Goal: Information Seeking & Learning: Learn about a topic

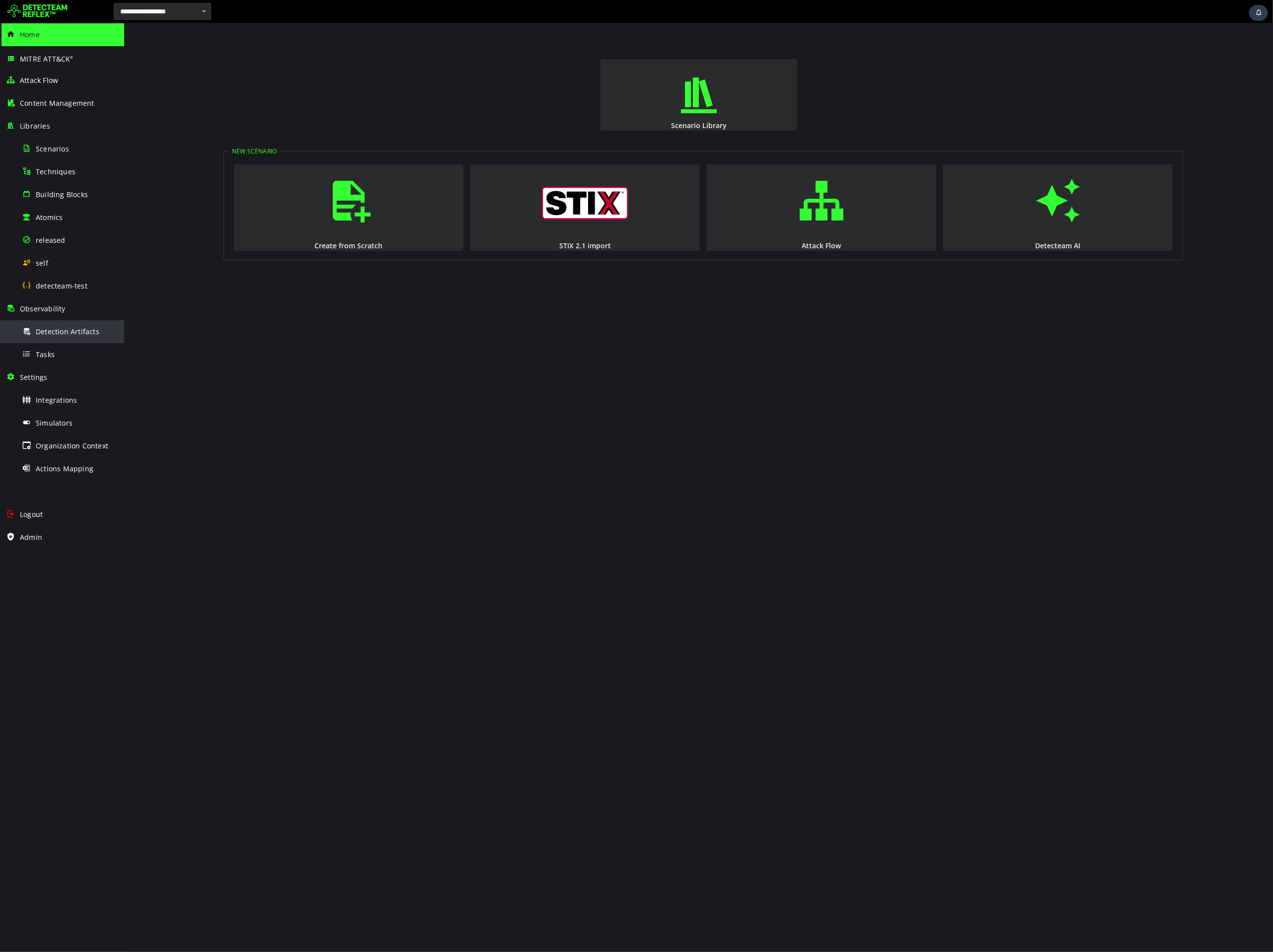
click at [48, 331] on span "Detection Artifacts" at bounding box center [67, 331] width 63 height 10
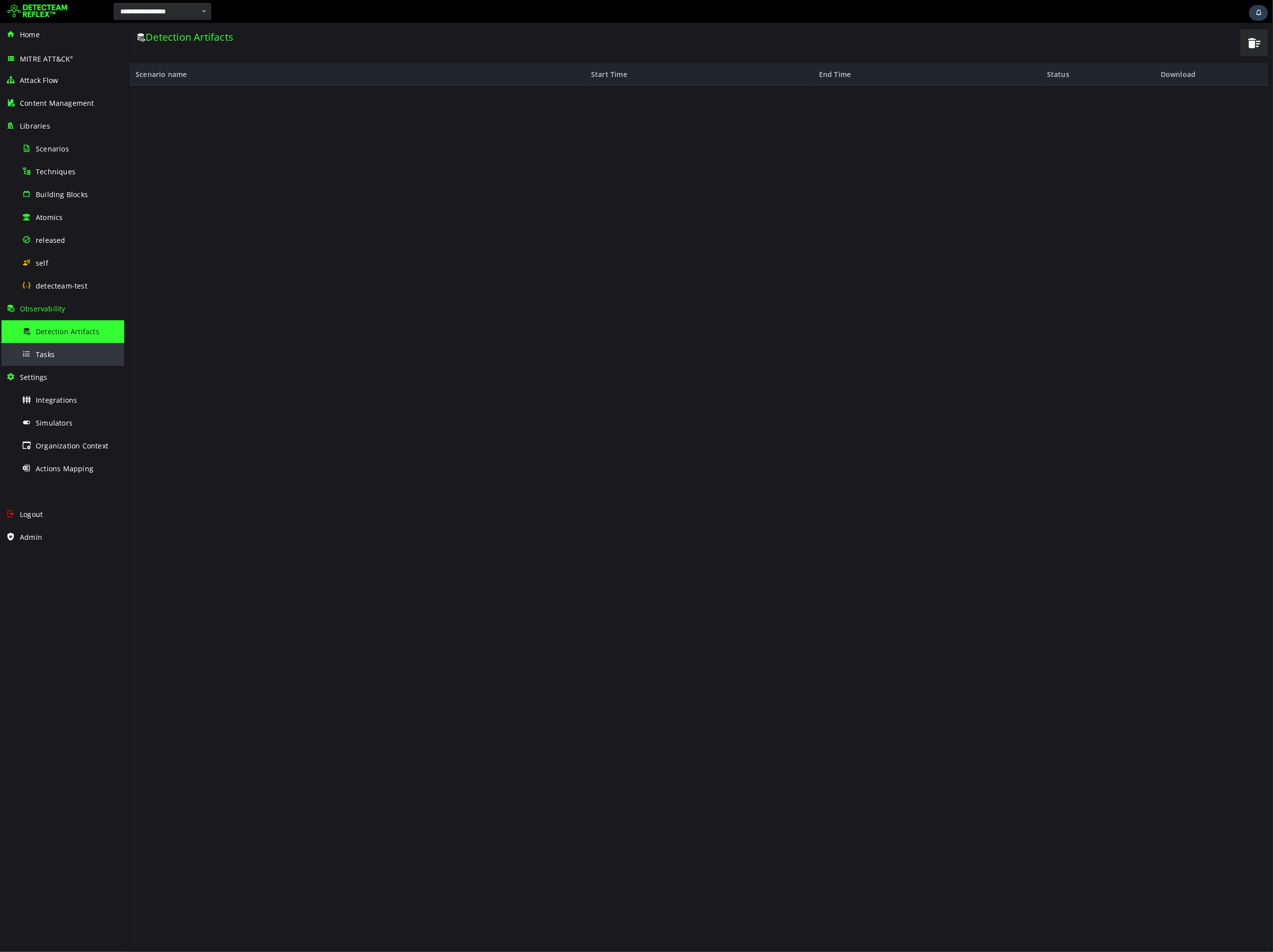
click at [48, 350] on span "Tasks" at bounding box center [45, 354] width 19 height 10
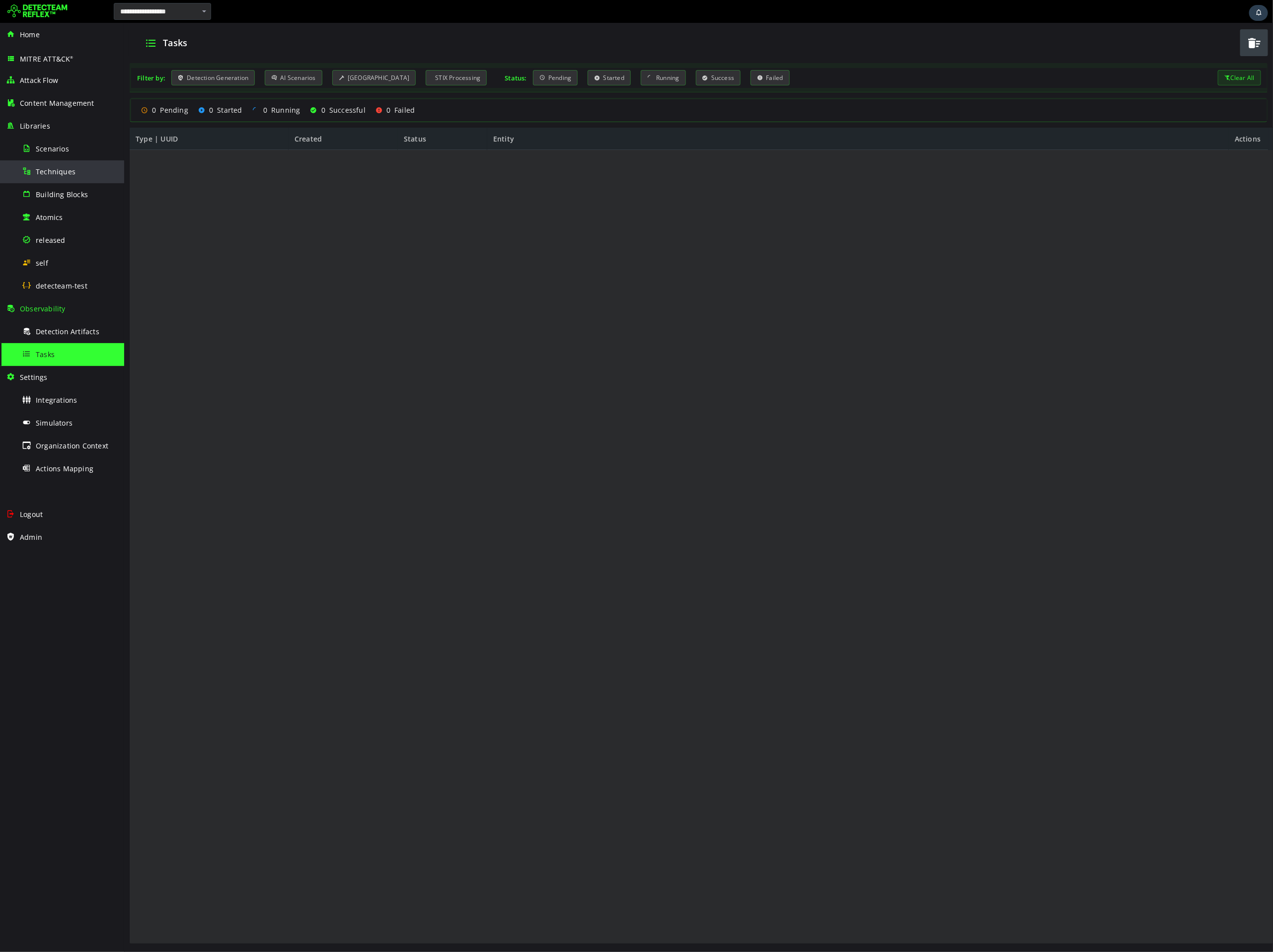
click at [61, 178] on div "Techniques" at bounding box center [70, 171] width 96 height 23
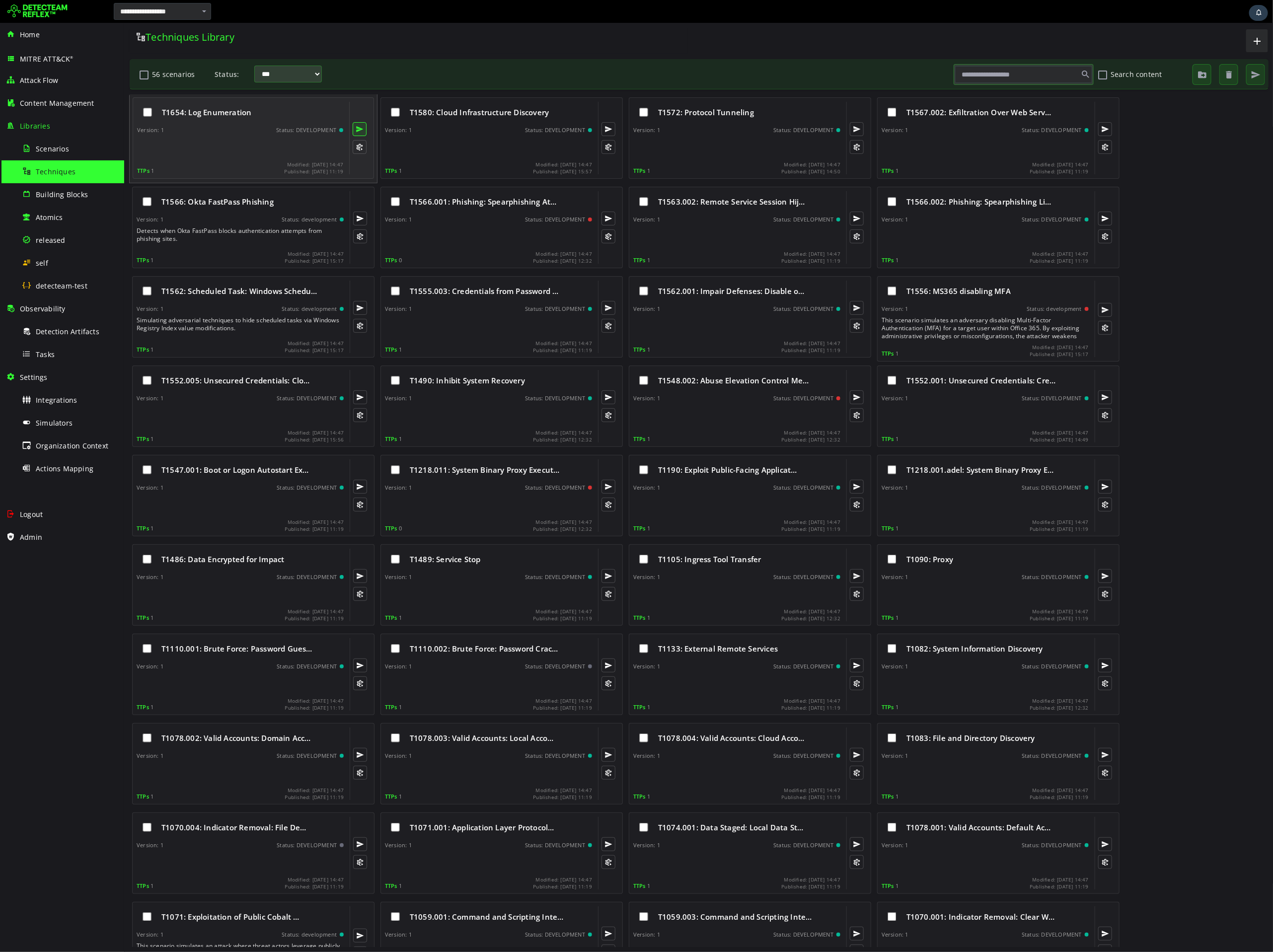
click at [362, 125] on button at bounding box center [359, 129] width 14 height 14
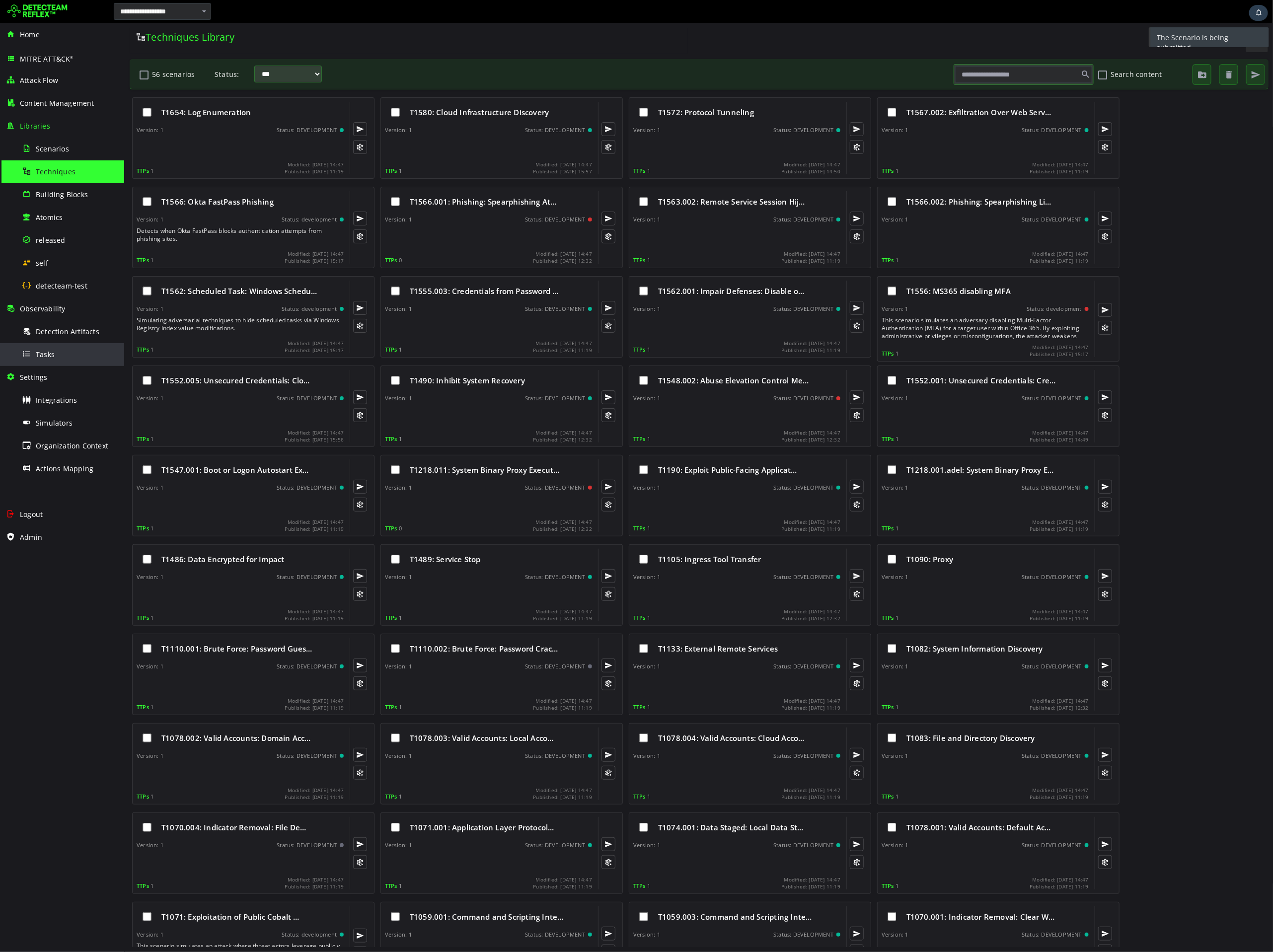
click at [67, 347] on div "Tasks" at bounding box center [70, 354] width 96 height 23
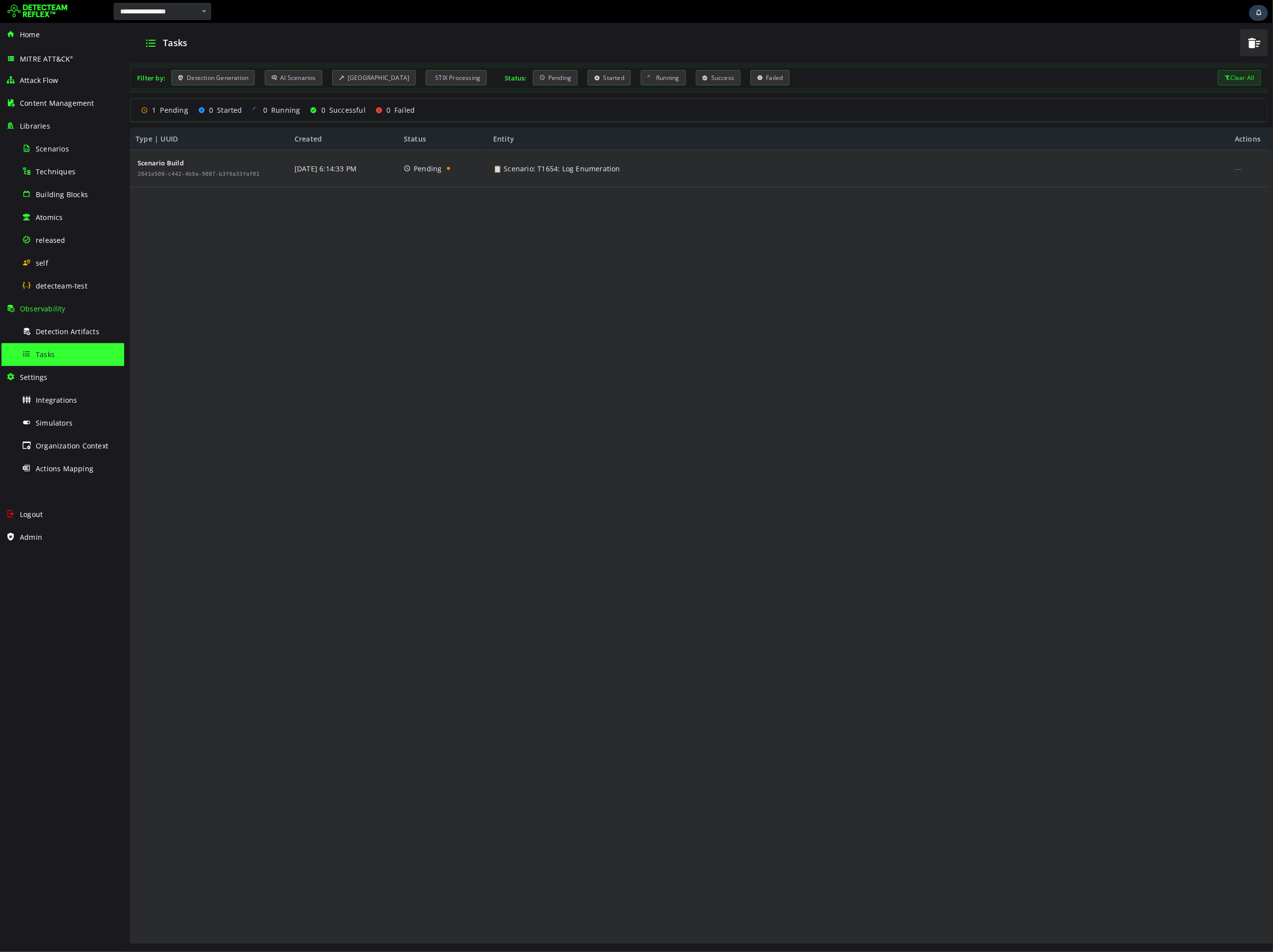
click at [1092, 301] on div "Scenario Build 2841e508-c442-4b9a-9087-b3f9a33faf01 8/11/2025 6:14:33 PM Pendin…" at bounding box center [699, 546] width 1139 height 795
click at [1079, 256] on div "Scenario Build 2841e508-c442-4b9a-9087-b3f9a33faf01 8/11/2025 6:14:33 PM Pendin…" at bounding box center [699, 546] width 1139 height 795
click at [1104, 237] on div "Scenario Build 2841e508-c442-4b9a-9087-b3f9a33faf01 8/11/2025 6:14:33 PM Pendin…" at bounding box center [699, 546] width 1139 height 795
click at [399, 346] on div "Scenario Build 2841e508-c442-4b9a-9087-b3f9a33faf01 8/11/2025 6:14:33 PM Pendin…" at bounding box center [699, 546] width 1139 height 795
click at [720, 557] on div "Scenario Build 2841e508-c442-4b9a-9087-b3f9a33faf01 [DATE] 6:14:33 PM Success 📋…" at bounding box center [699, 546] width 1139 height 795
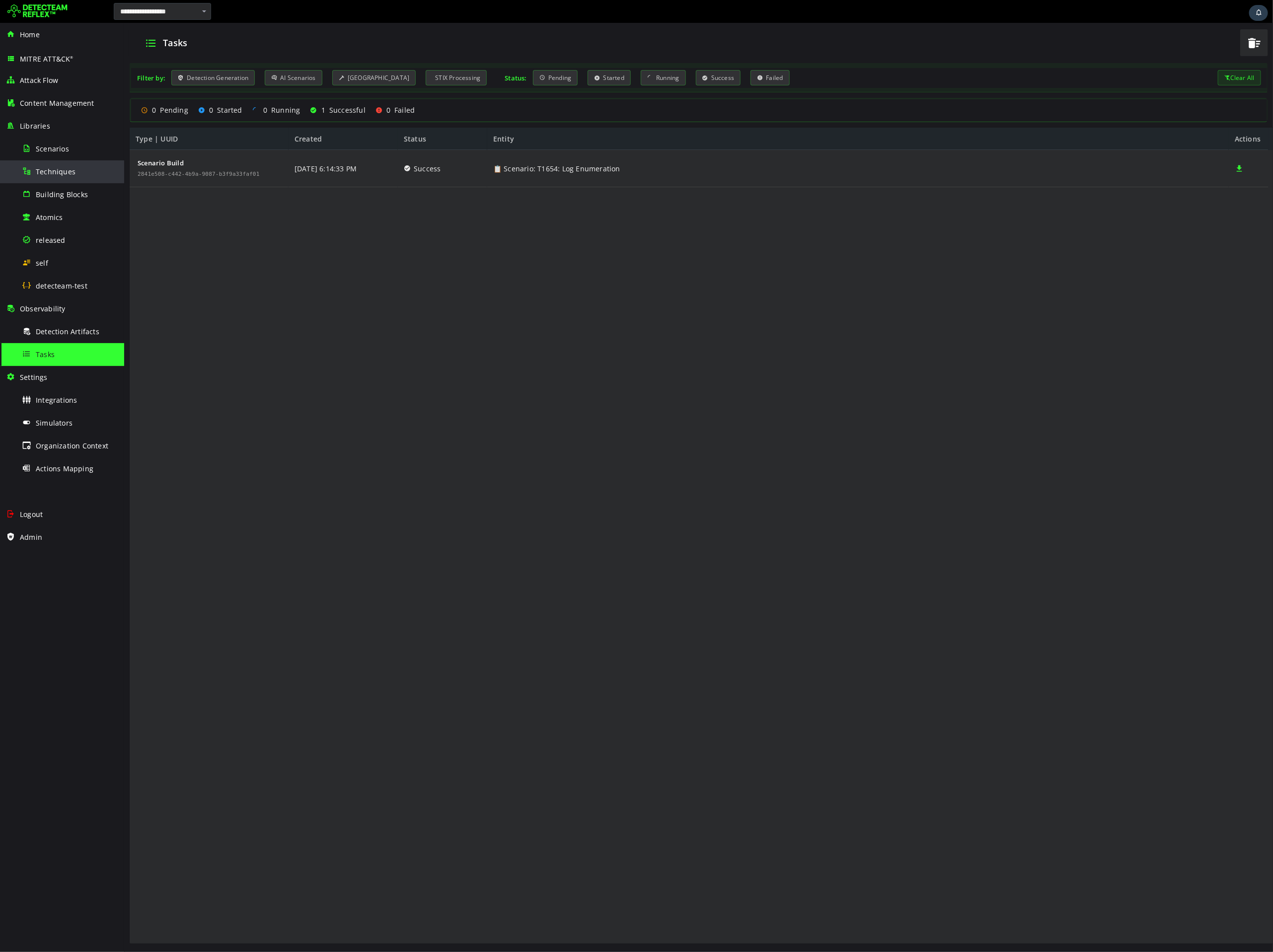
click at [41, 168] on span "Techniques" at bounding box center [55, 171] width 39 height 10
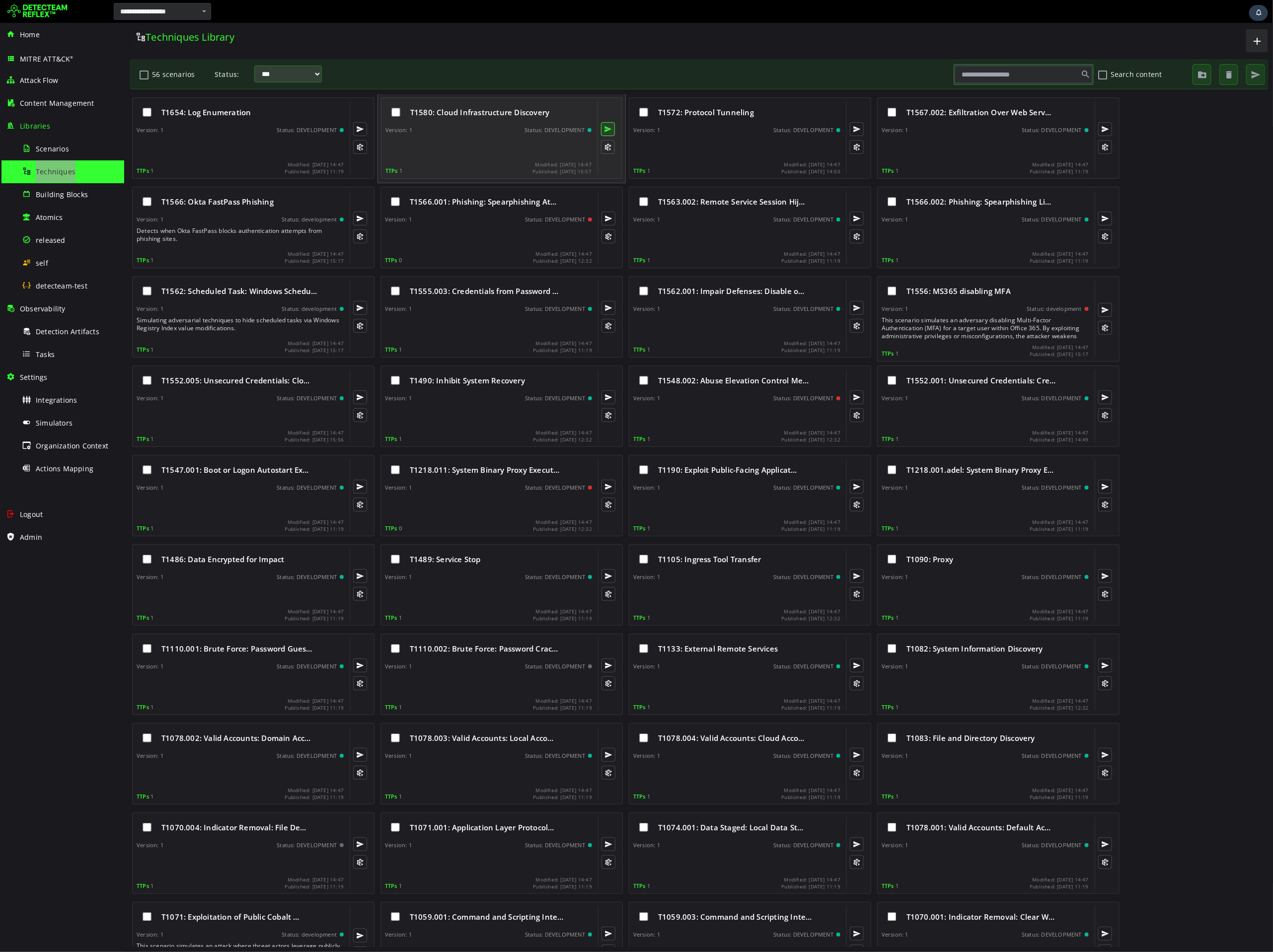
click at [602, 127] on button at bounding box center [607, 129] width 14 height 14
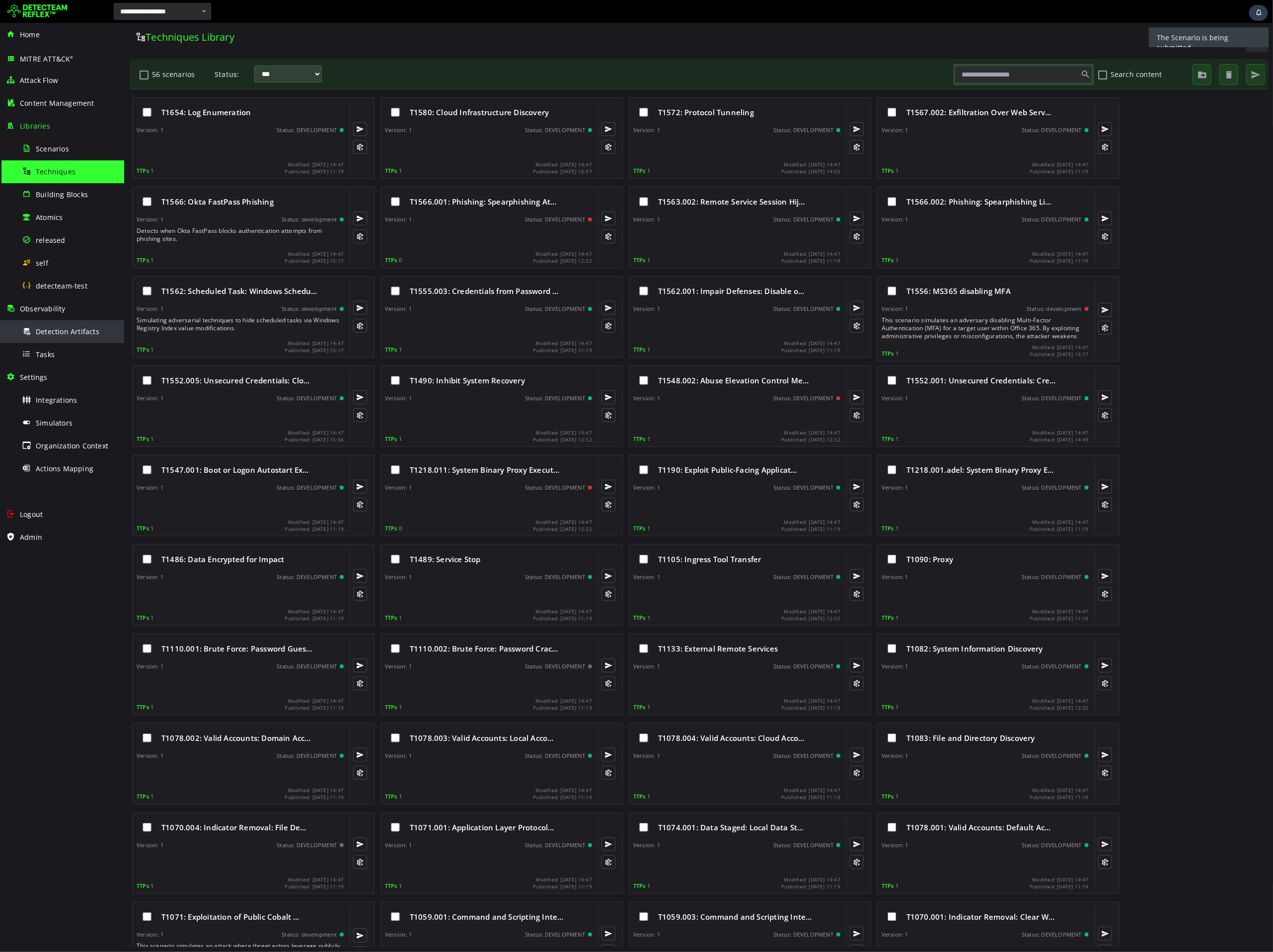
click at [46, 333] on span "Detection Artifacts" at bounding box center [67, 331] width 63 height 10
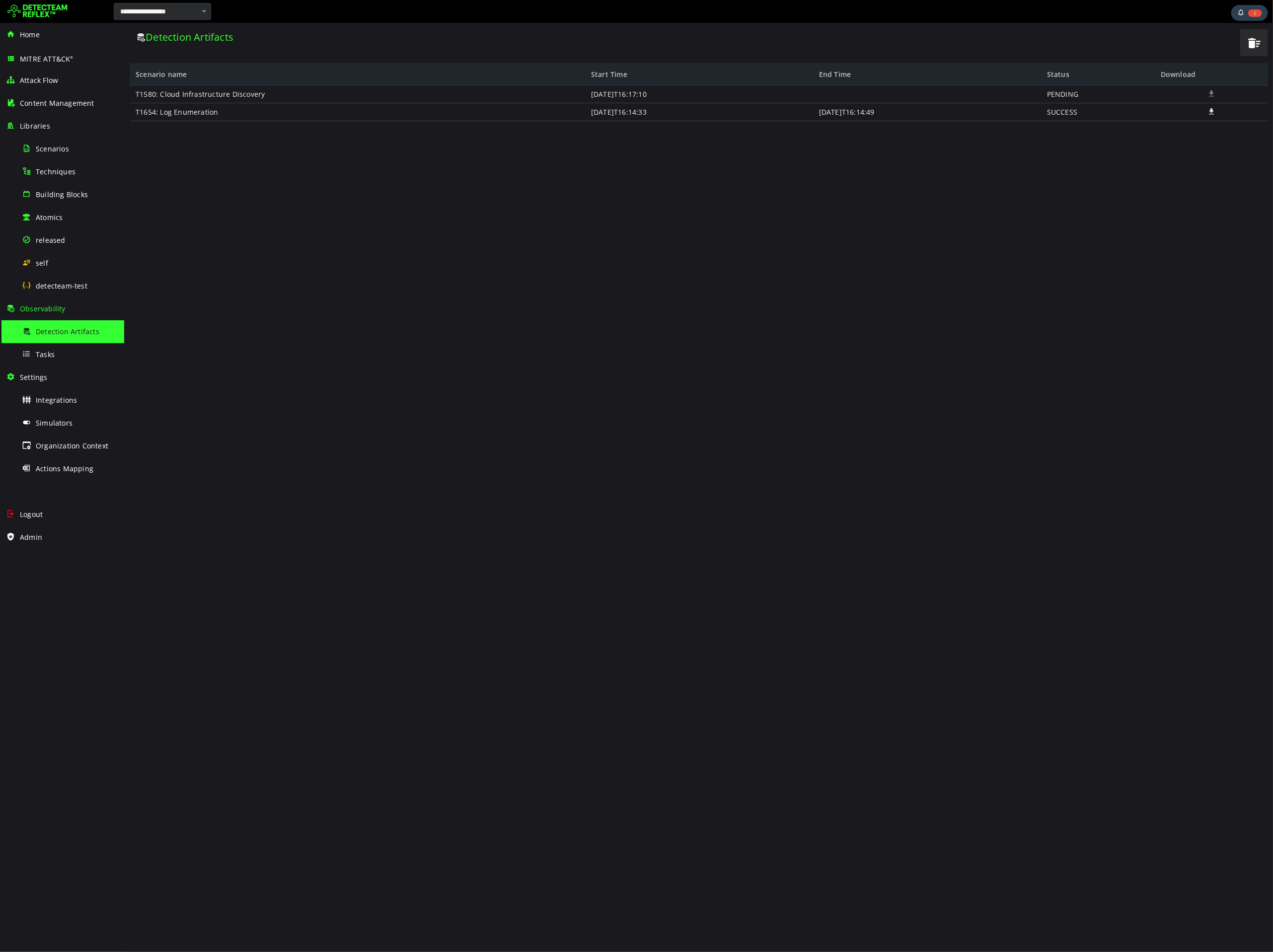
click at [217, 92] on div "T1580: Cloud Infrastructure Discovery" at bounding box center [357, 94] width 455 height 18
copy div "T1580: Cloud Infrastructure Discovery"
click at [56, 402] on span "Integrations" at bounding box center [56, 400] width 41 height 10
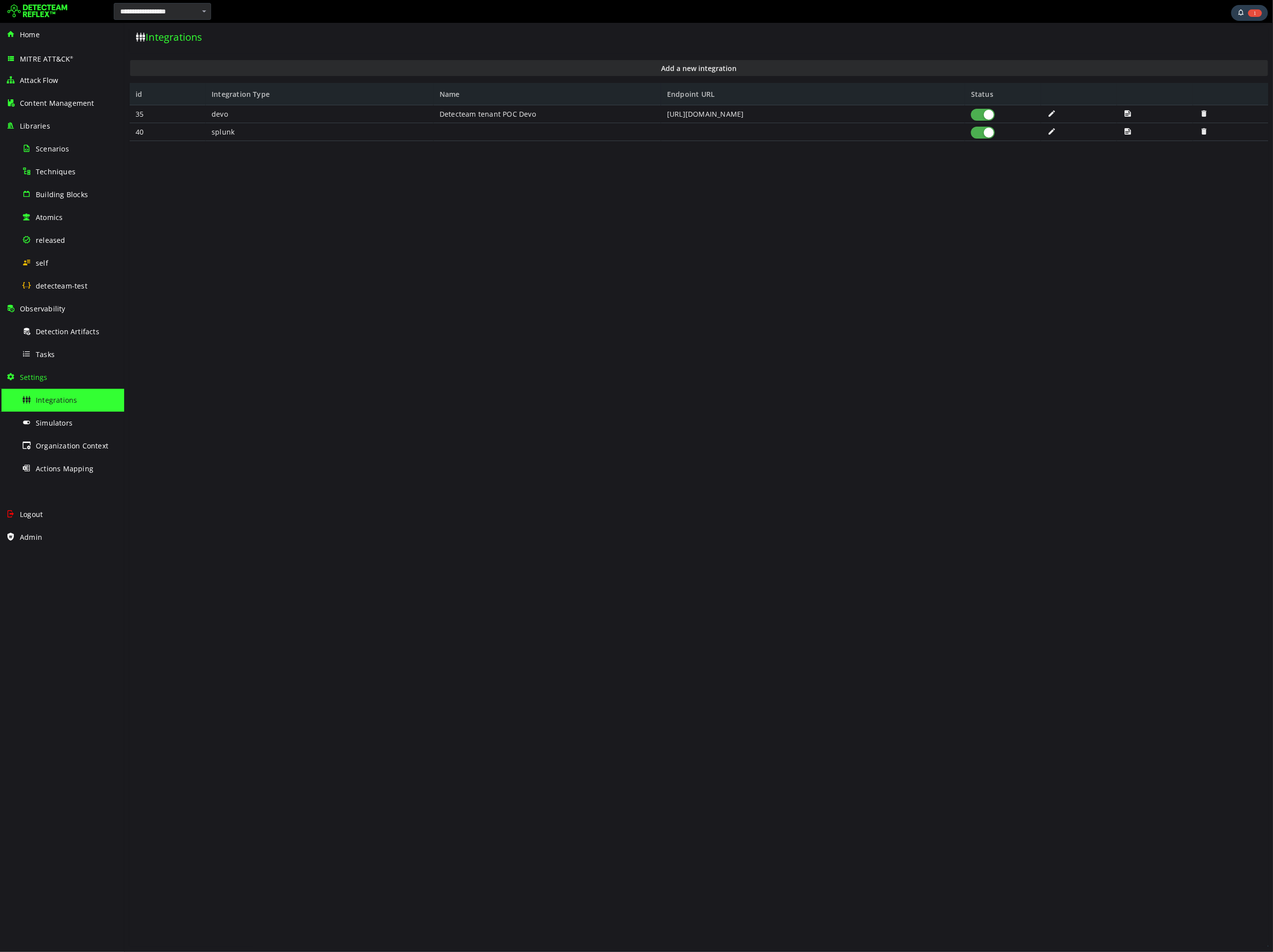
click at [979, 136] on div at bounding box center [983, 132] width 24 height 12
click at [59, 180] on div "Techniques" at bounding box center [70, 171] width 96 height 23
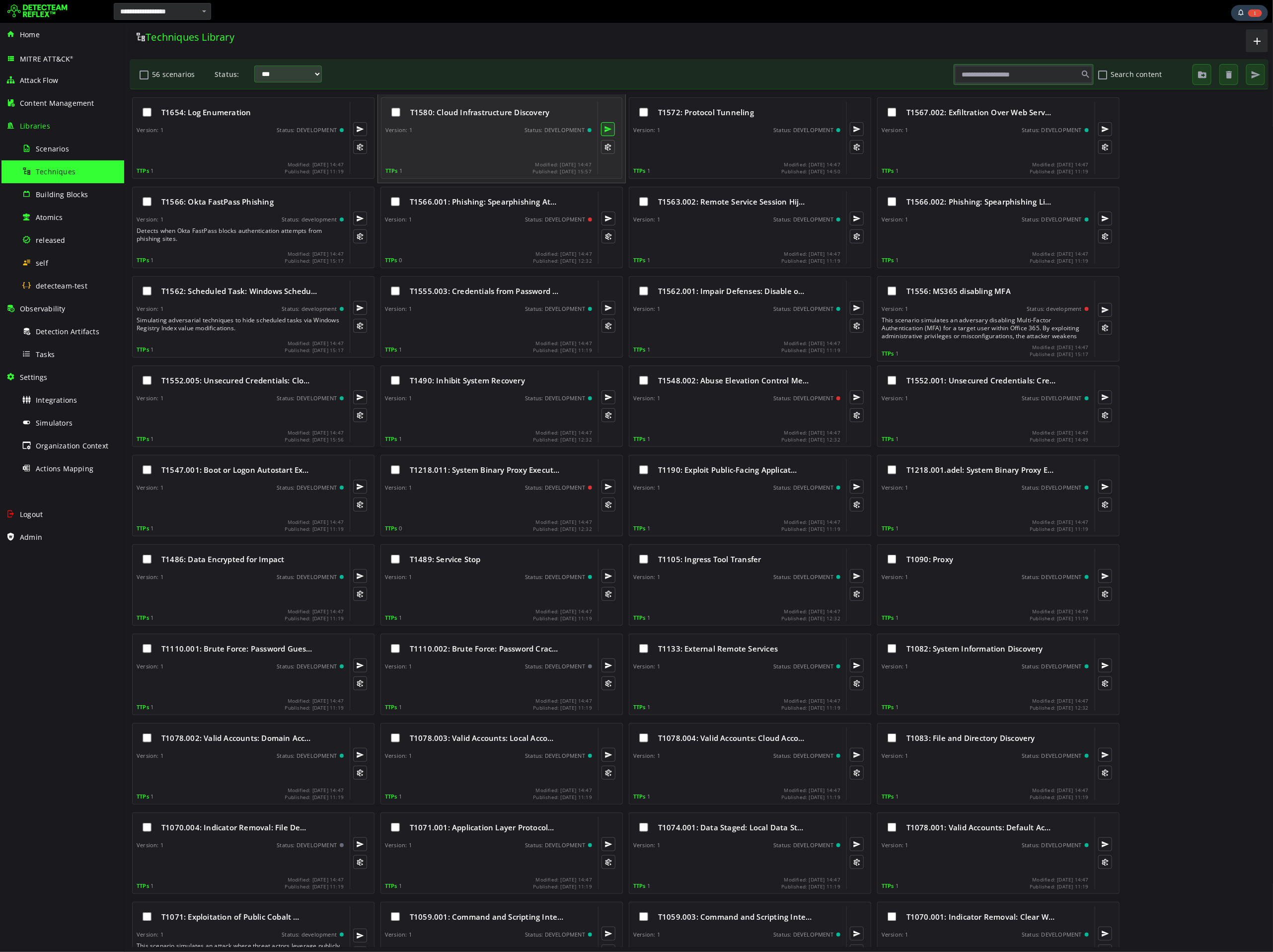
click at [605, 134] on button at bounding box center [607, 129] width 14 height 14
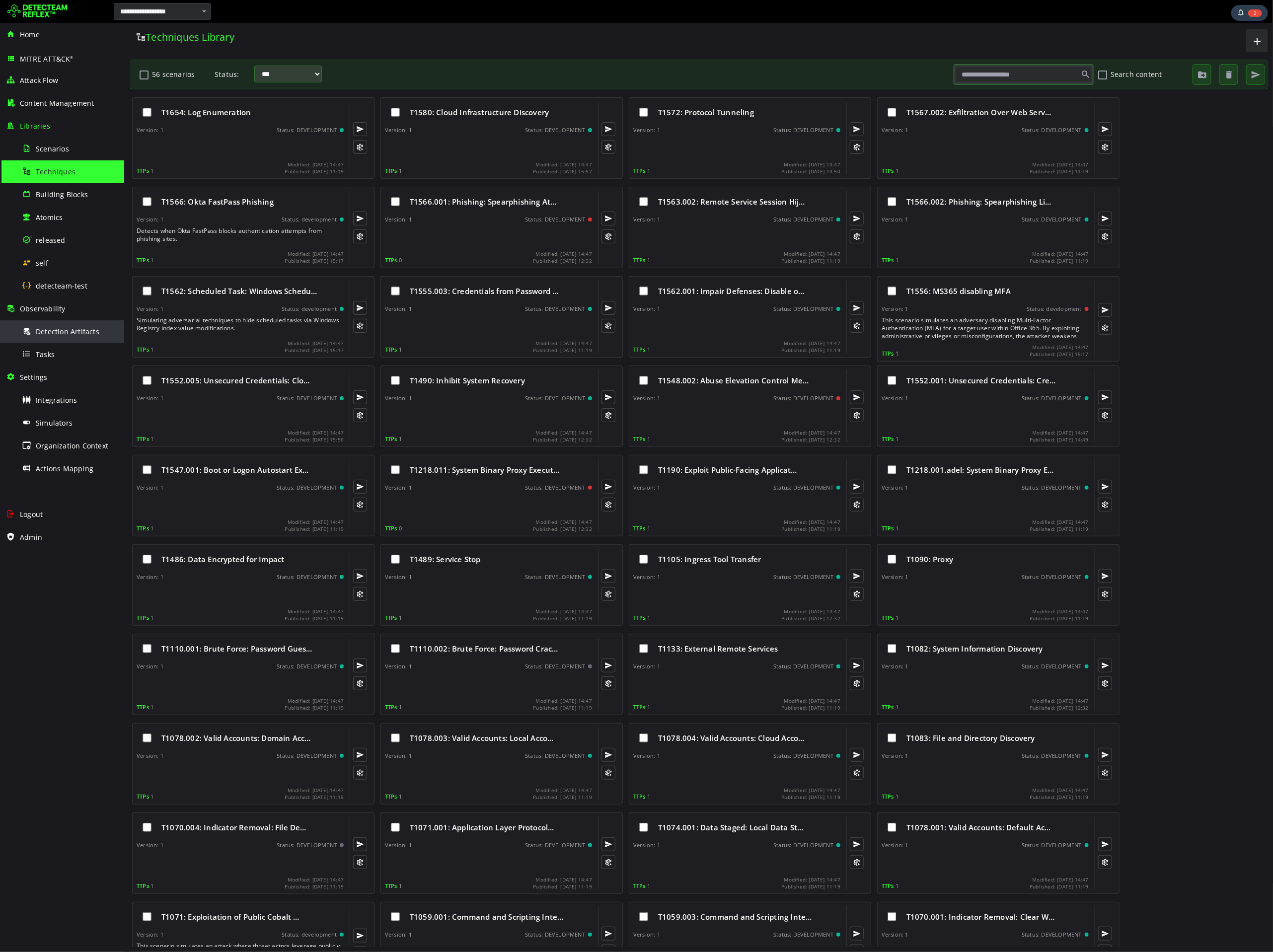
click at [54, 335] on span "Detection Artifacts" at bounding box center [67, 331] width 63 height 10
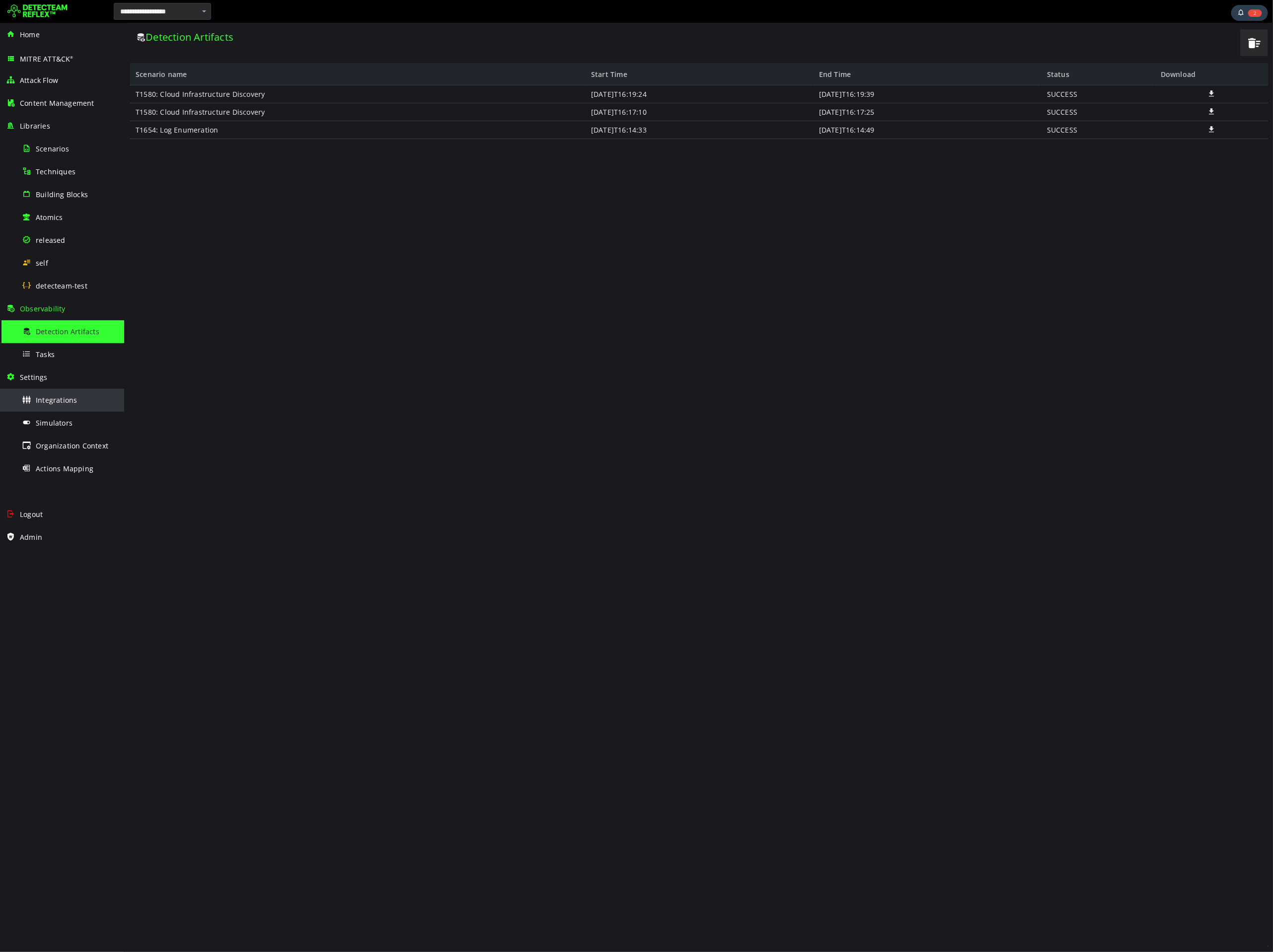
click at [57, 397] on span "Integrations" at bounding box center [56, 400] width 41 height 10
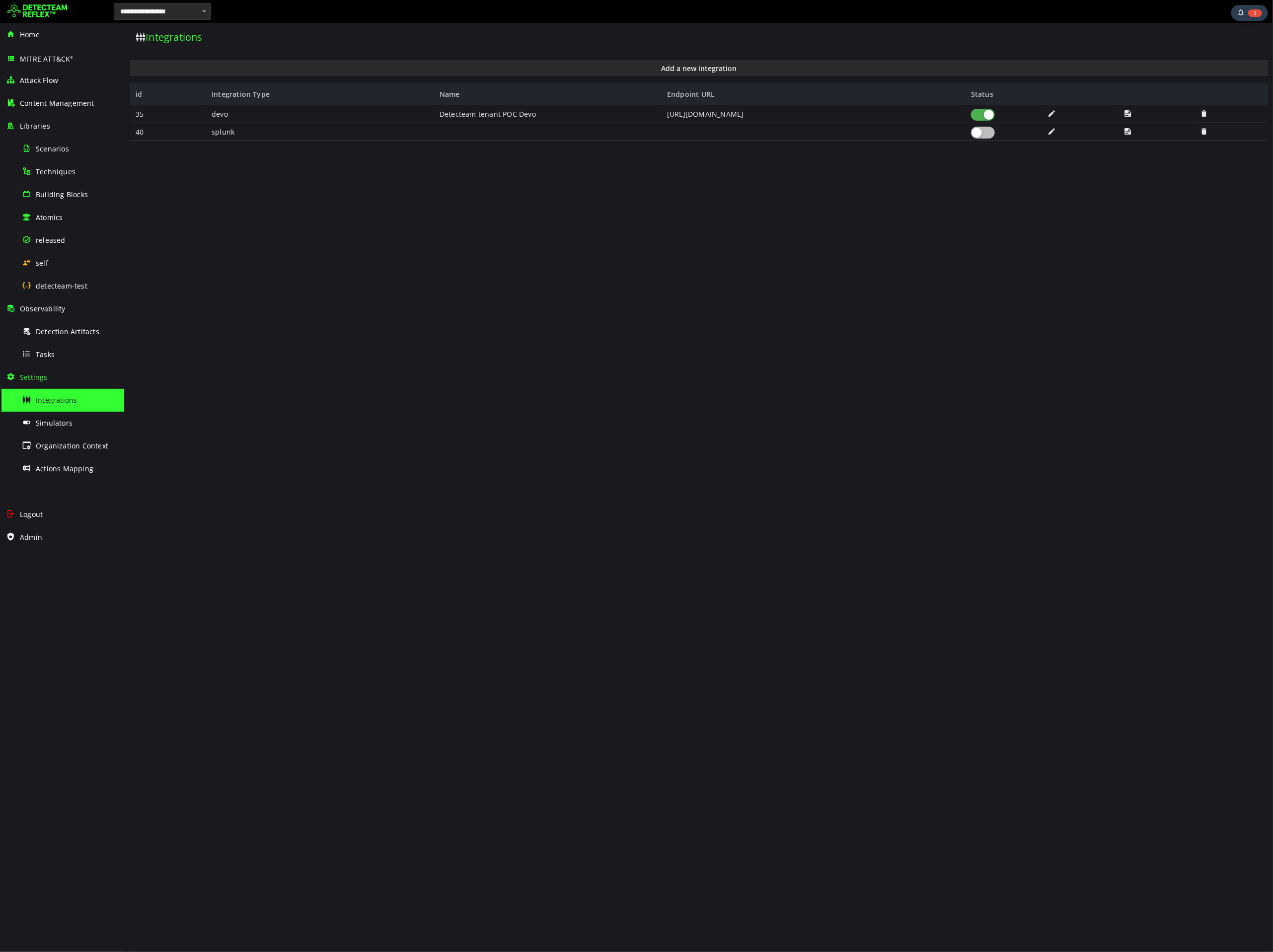
click at [1049, 113] on span at bounding box center [1051, 113] width 10 height 8
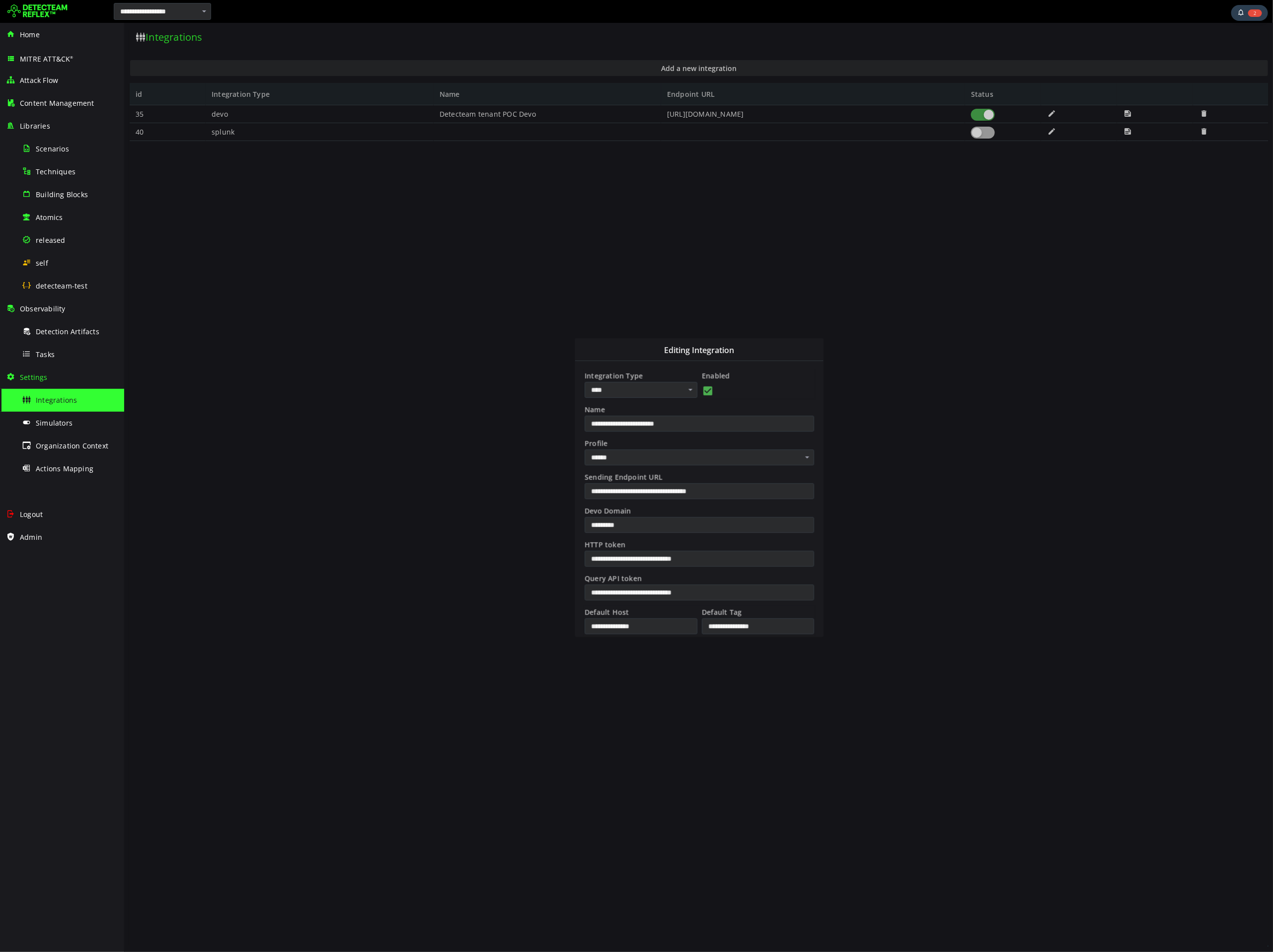
scroll to position [168, 0]
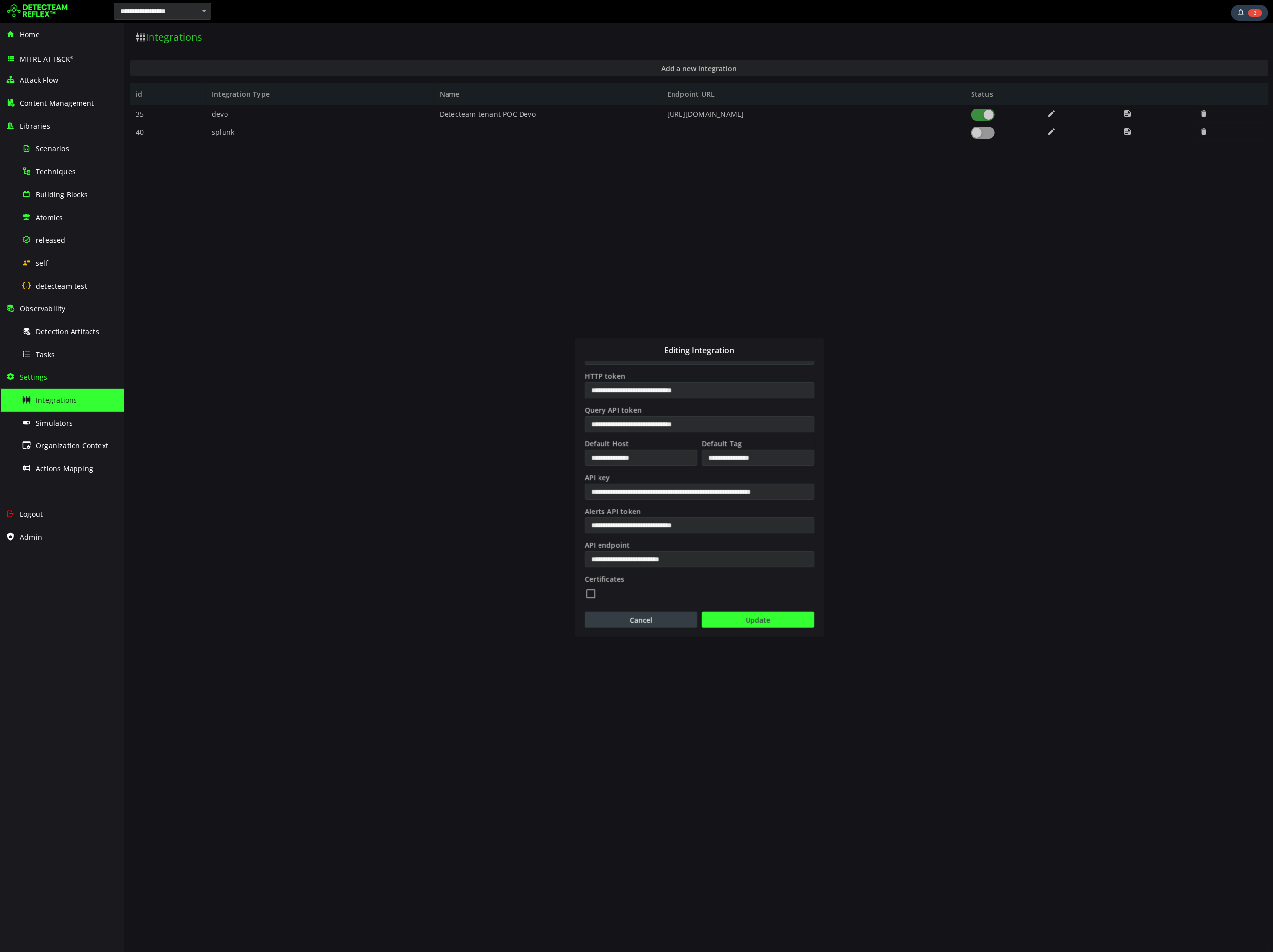
click at [668, 619] on button "Cancel" at bounding box center [640, 619] width 113 height 16
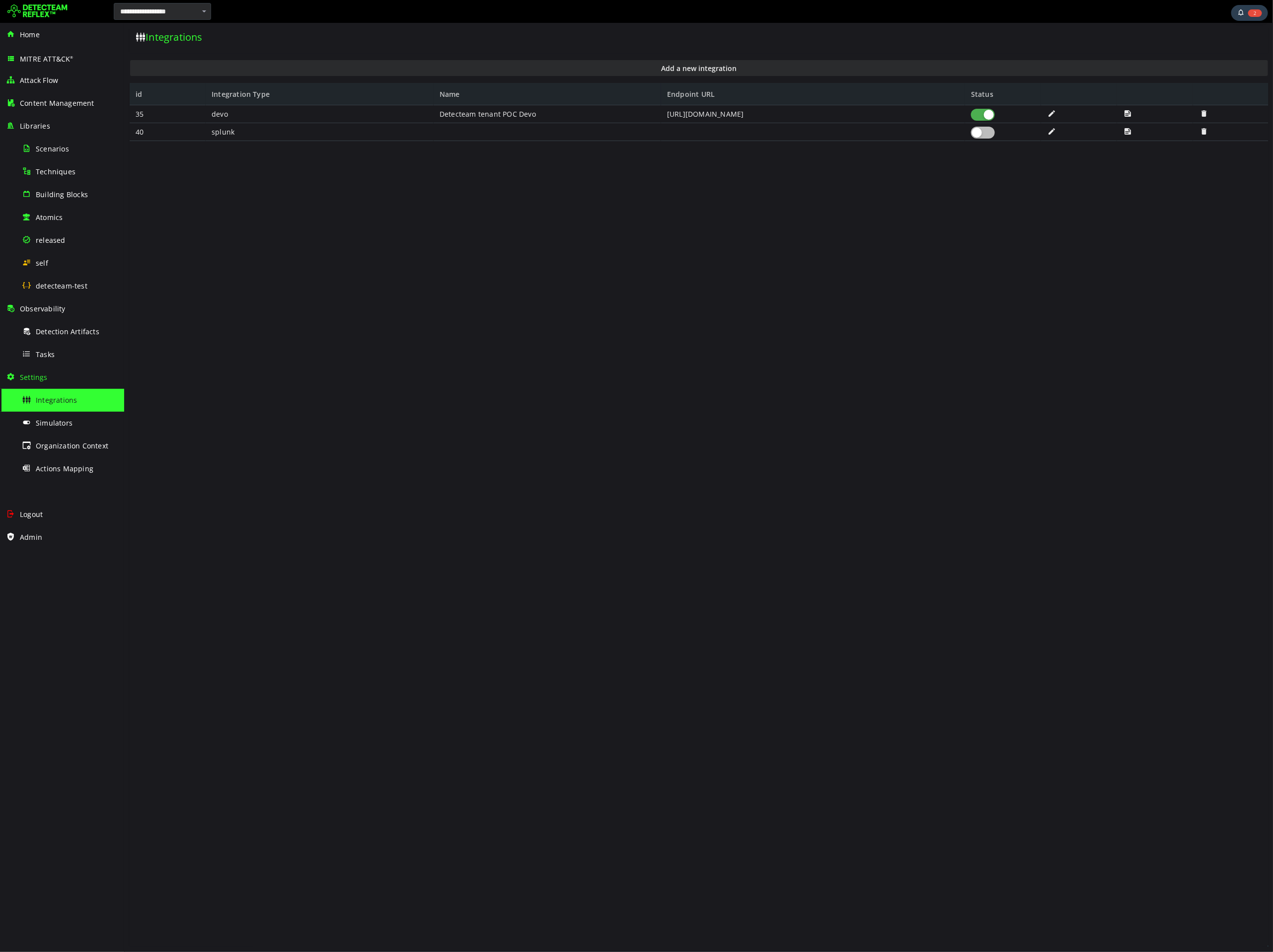
click at [1052, 130] on span at bounding box center [1051, 131] width 10 height 8
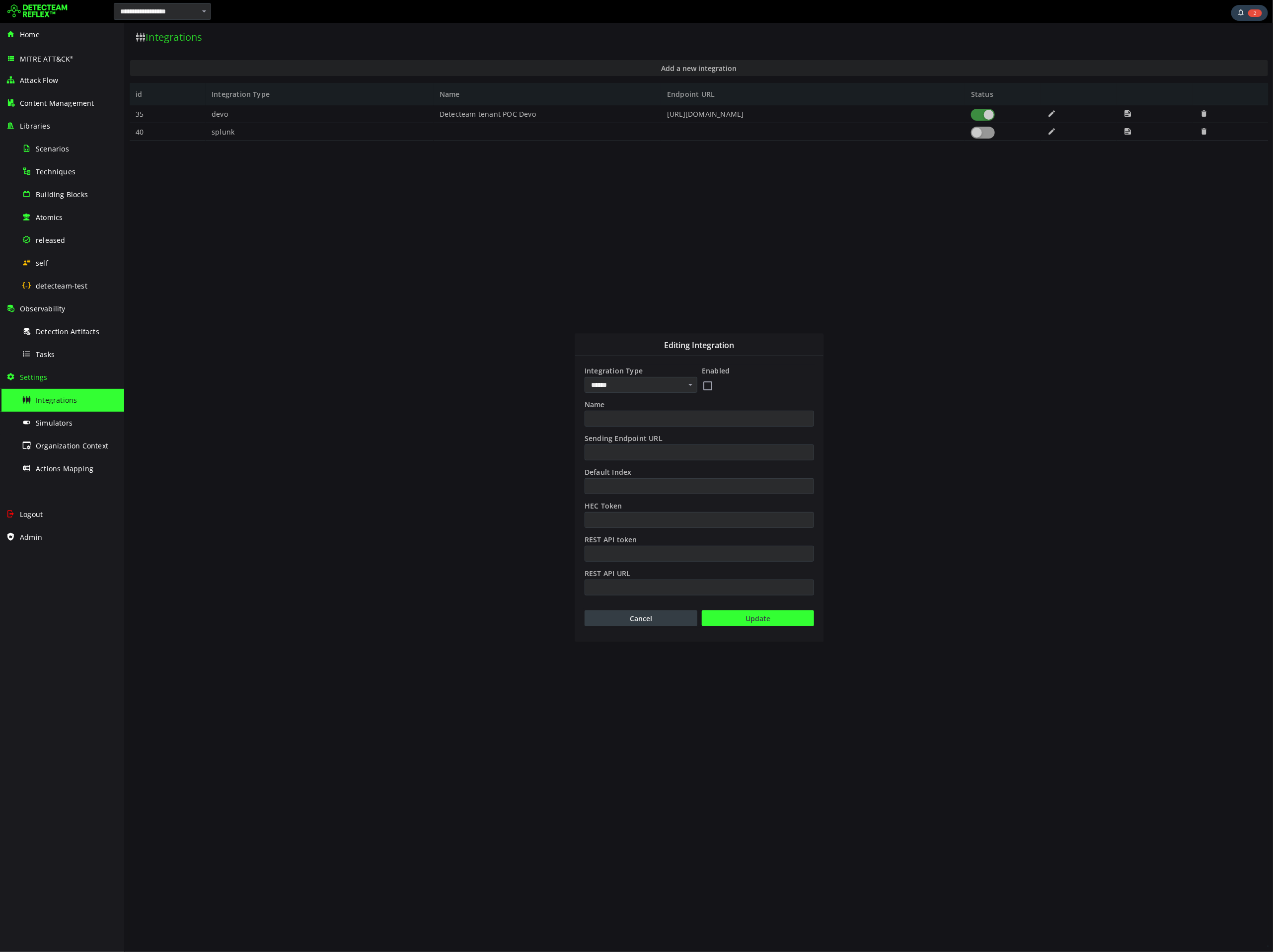
click at [647, 618] on button "Cancel" at bounding box center [640, 618] width 113 height 16
